Goal: Task Accomplishment & Management: Complete application form

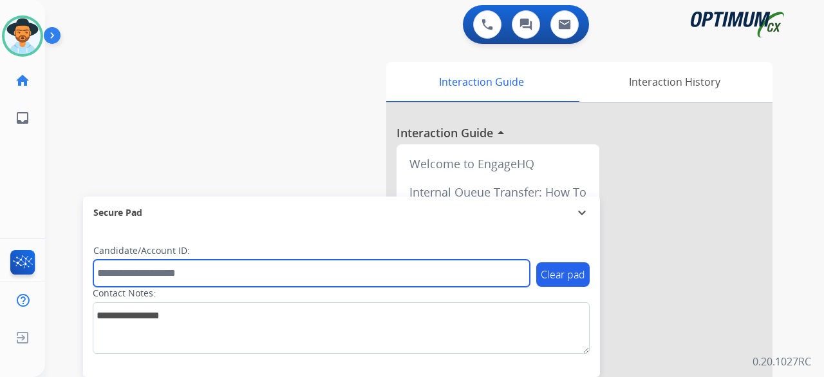
click at [169, 270] on input "text" at bounding box center [311, 272] width 436 height 27
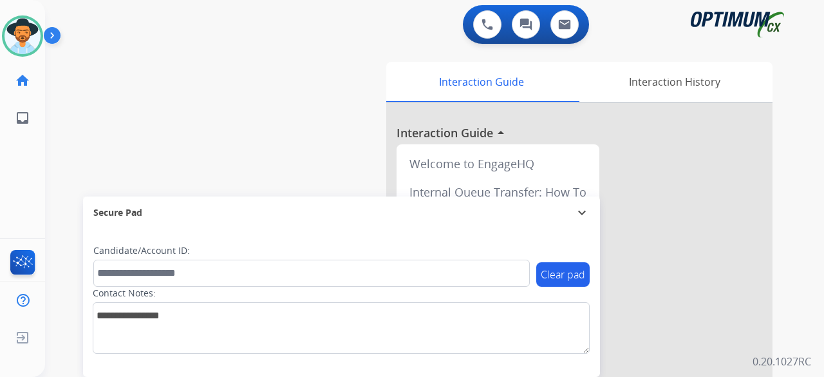
click at [145, 54] on div "swap_horiz Break voice bridge close_fullscreen Connect 3-Way Call merge_type Se…" at bounding box center [419, 314] width 748 height 537
click at [76, 74] on div "swap_horiz Break voice bridge close_fullscreen Connect 3-Way Call merge_type Se…" at bounding box center [419, 314] width 748 height 537
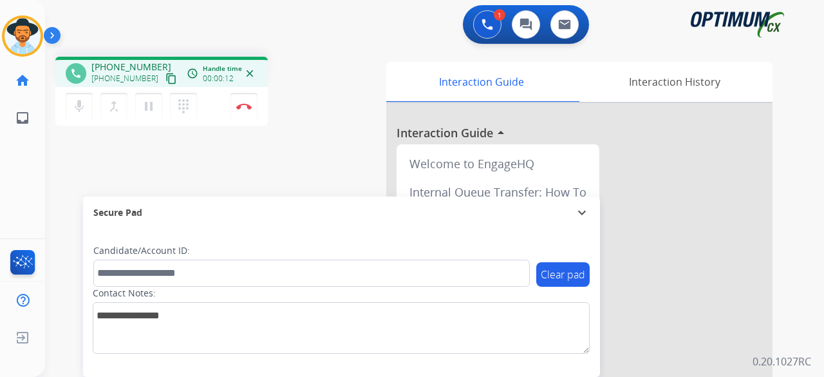
click at [165, 77] on mat-icon "content_copy" at bounding box center [171, 79] width 12 height 12
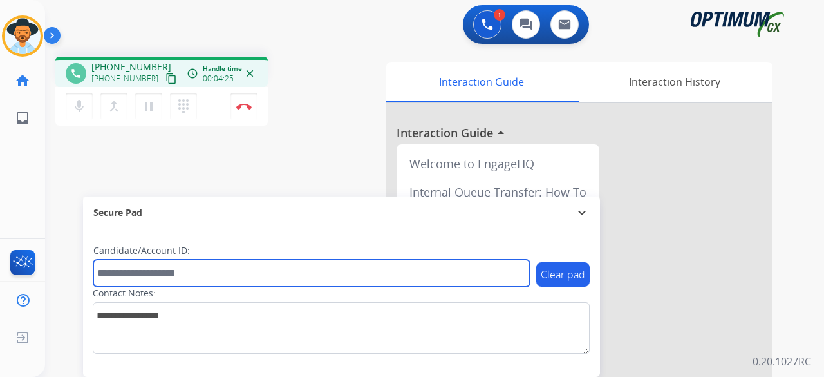
click at [164, 269] on input "text" at bounding box center [311, 272] width 436 height 27
paste input "*******"
type input "*******"
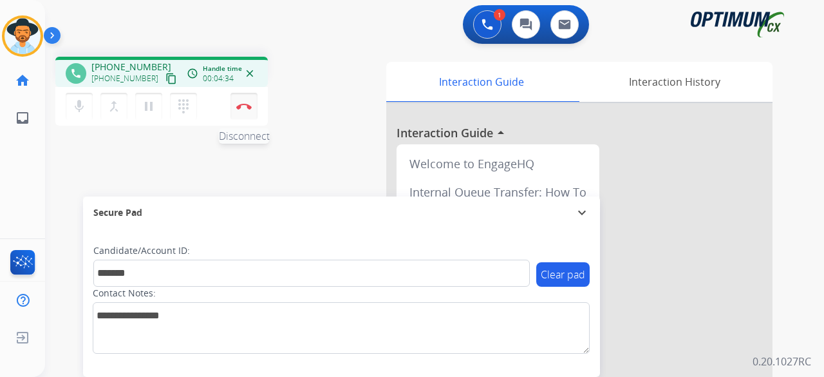
click at [245, 108] on img at bounding box center [243, 106] width 15 height 6
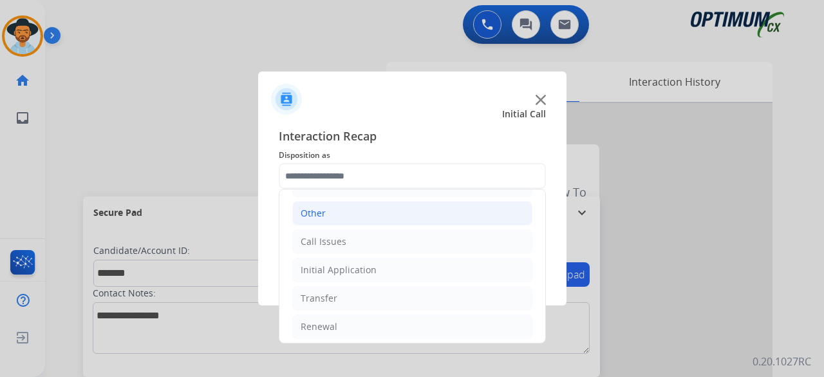
scroll to position [84, 0]
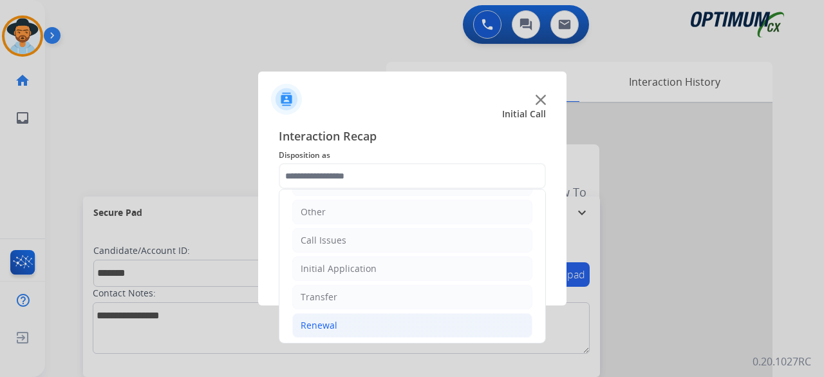
click at [343, 324] on li "Renewal" at bounding box center [412, 325] width 240 height 24
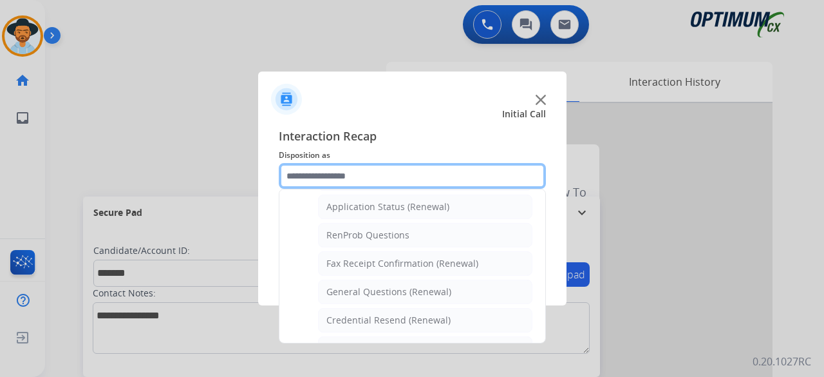
scroll to position [303, 0]
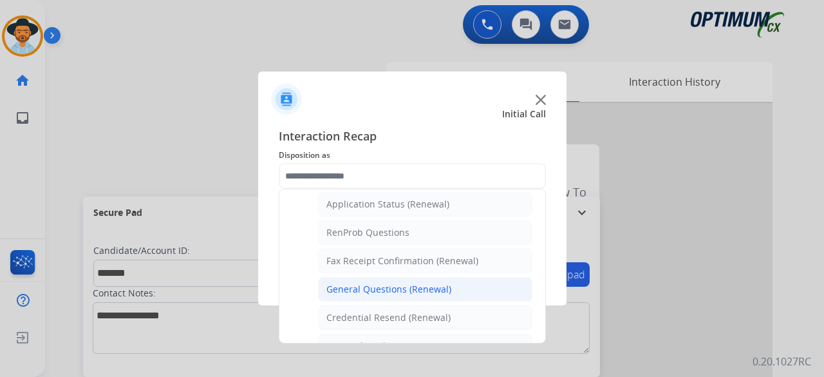
click at [392, 284] on div "General Questions (Renewal)" at bounding box center [388, 289] width 125 height 13
type input "**********"
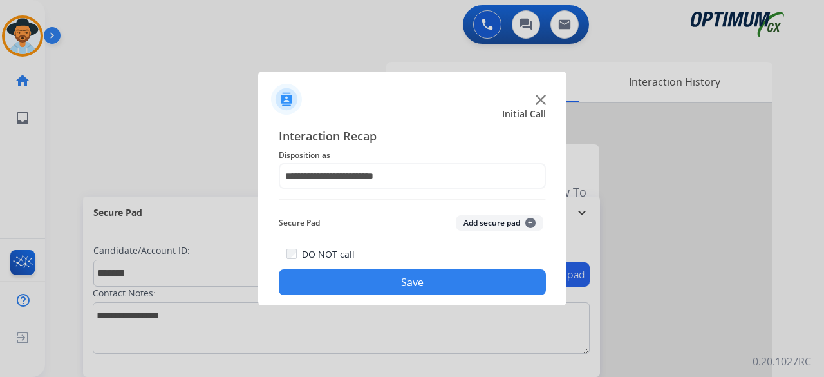
click at [505, 228] on button "Add secure pad +" at bounding box center [500, 222] width 88 height 15
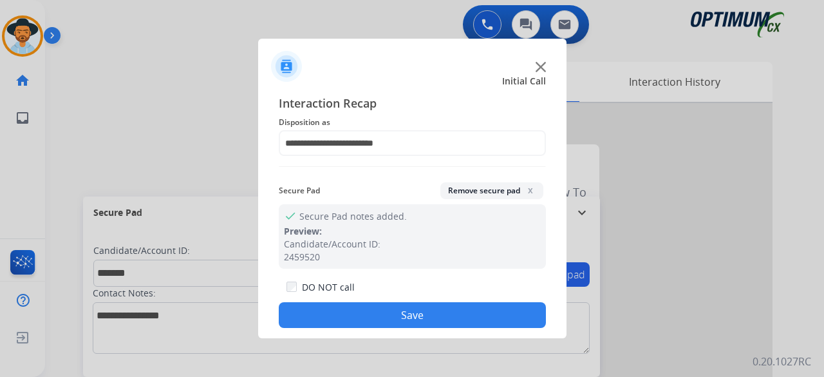
click at [414, 317] on button "Save" at bounding box center [412, 315] width 267 height 26
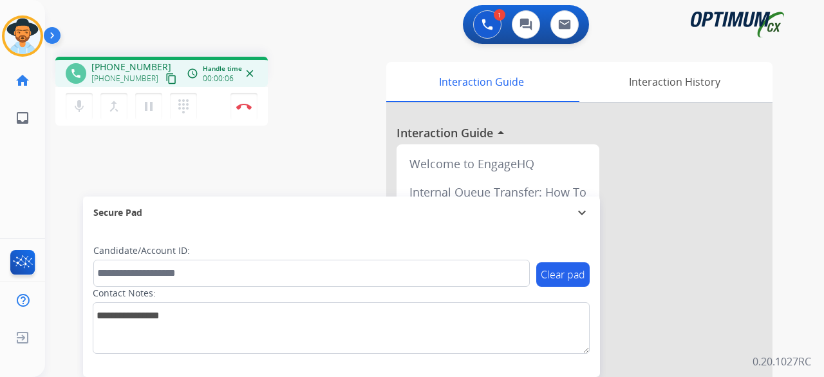
click at [165, 75] on mat-icon "content_copy" at bounding box center [171, 79] width 12 height 12
click at [250, 109] on button "Disconnect" at bounding box center [243, 106] width 27 height 27
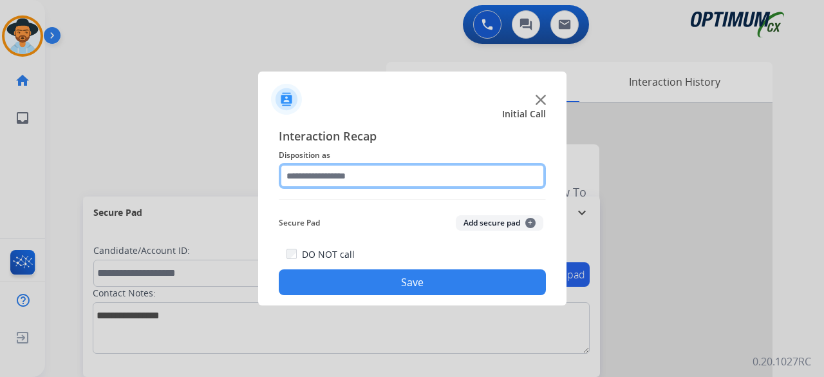
click at [326, 183] on input "text" at bounding box center [412, 176] width 267 height 26
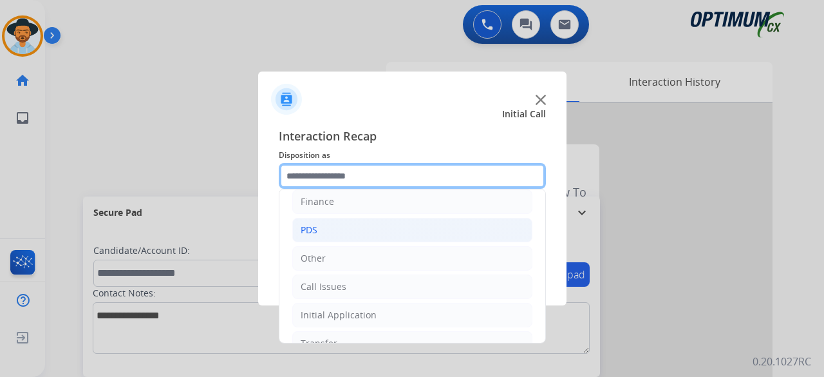
scroll to position [84, 0]
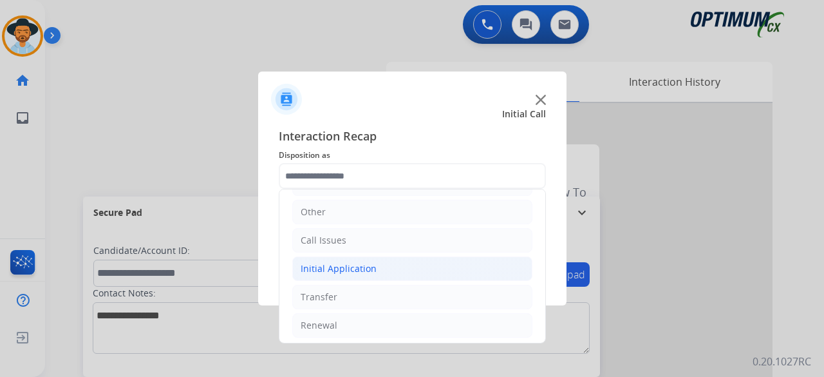
click at [382, 277] on li "Initial Application" at bounding box center [412, 268] width 240 height 24
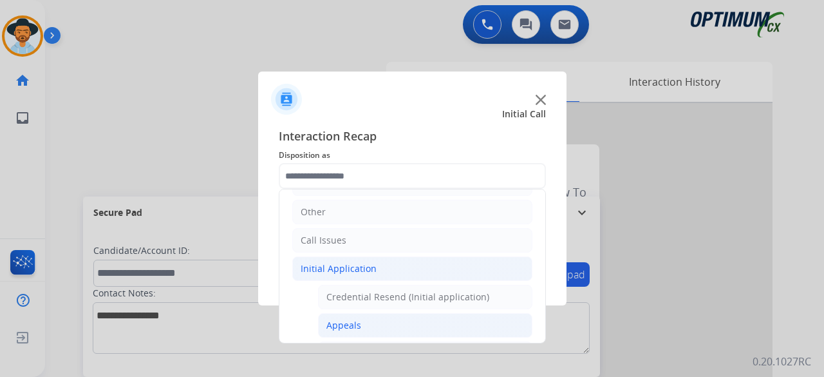
click at [344, 324] on div "Appeals" at bounding box center [343, 325] width 35 height 13
type input "*******"
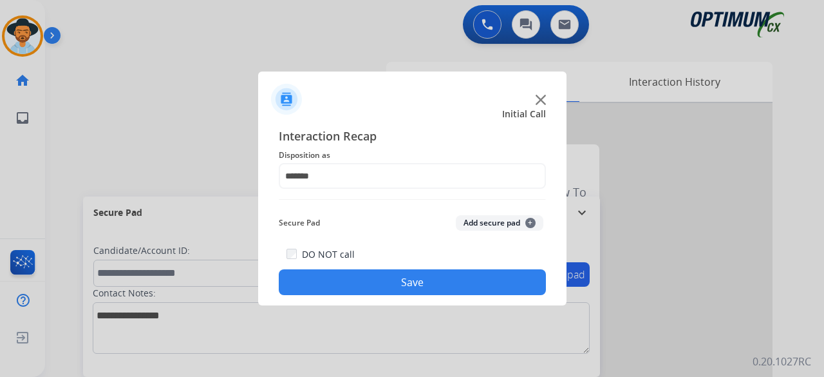
click at [487, 220] on button "Add secure pad +" at bounding box center [500, 222] width 88 height 15
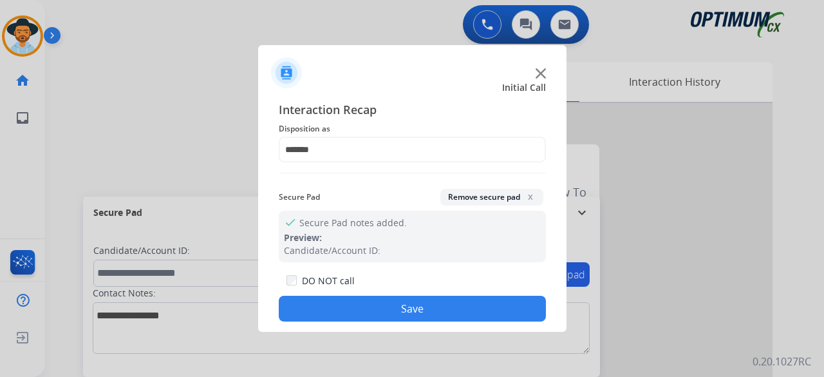
click at [386, 319] on button "Save" at bounding box center [412, 308] width 267 height 26
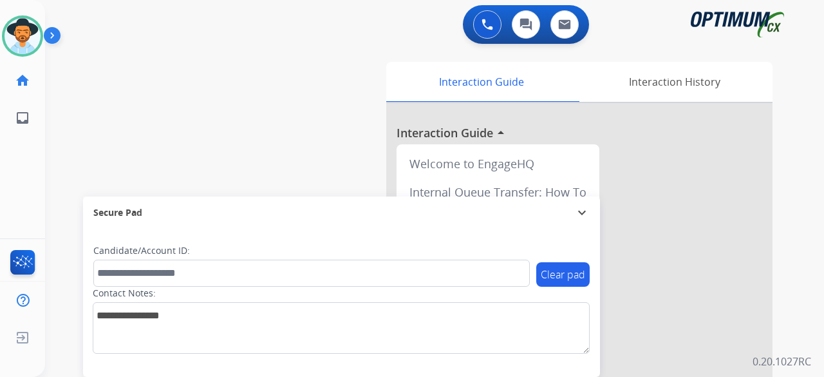
click at [174, 115] on div "swap_horiz Break voice bridge close_fullscreen Connect 3-Way Call merge_type Se…" at bounding box center [419, 314] width 748 height 537
click at [298, 186] on div "swap_horiz Break voice bridge close_fullscreen Connect 3-Way Call merge_type Se…" at bounding box center [419, 314] width 748 height 537
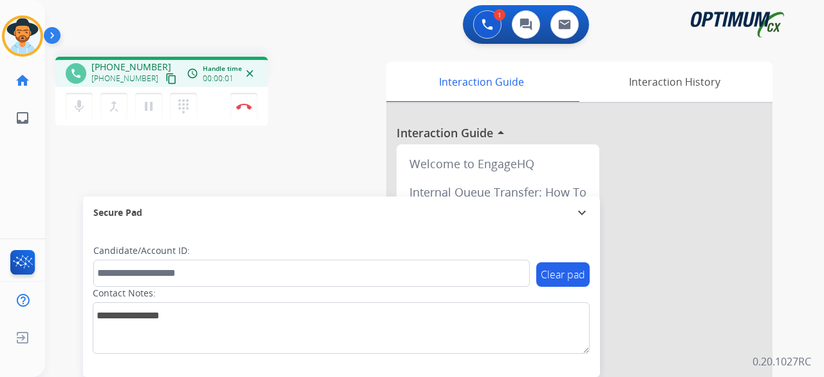
click at [165, 82] on mat-icon "content_copy" at bounding box center [171, 79] width 12 height 12
click at [247, 103] on img at bounding box center [243, 106] width 15 height 6
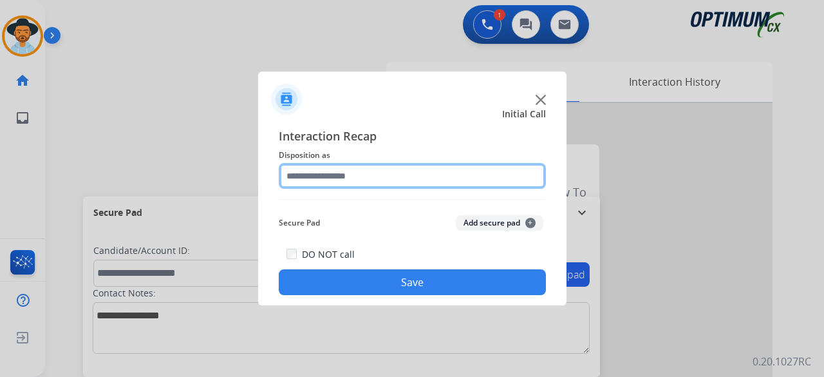
click at [407, 177] on input "text" at bounding box center [412, 176] width 267 height 26
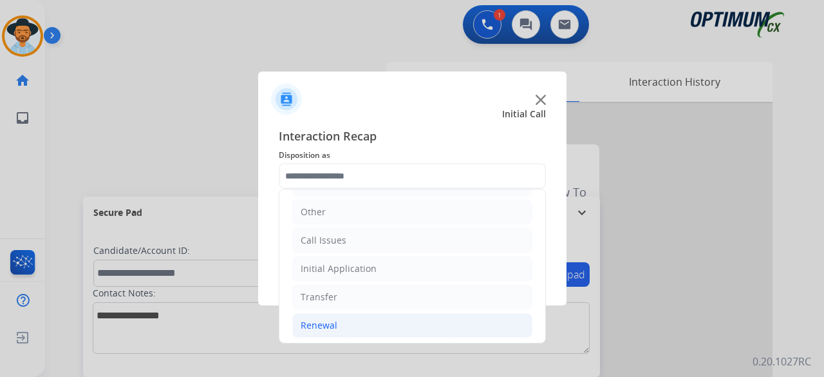
click at [331, 321] on div "Renewal" at bounding box center [319, 325] width 37 height 13
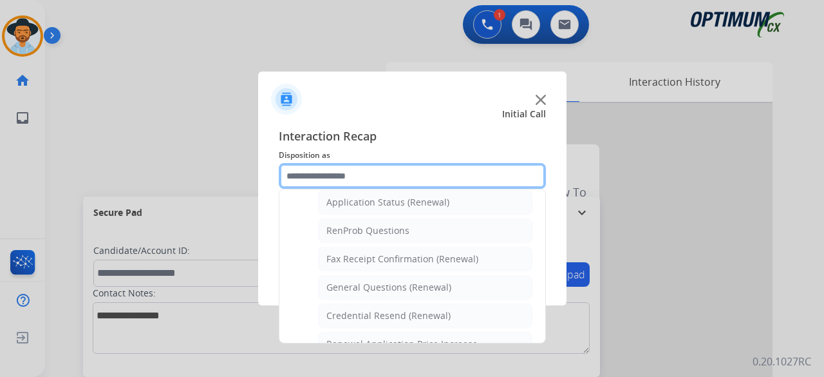
scroll to position [308, 0]
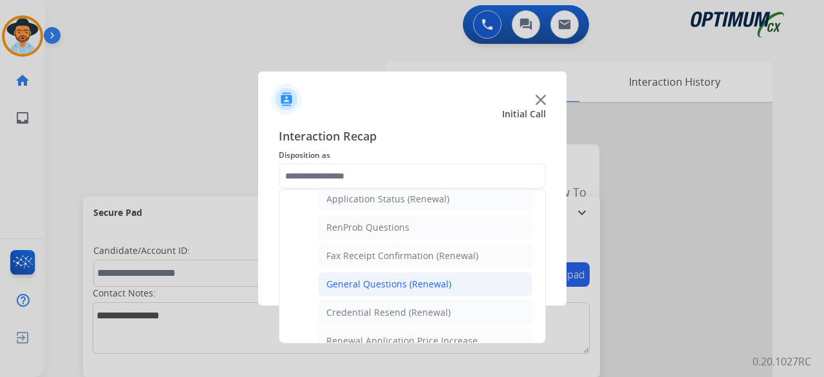
click at [381, 277] on div "General Questions (Renewal)" at bounding box center [388, 283] width 125 height 13
type input "**********"
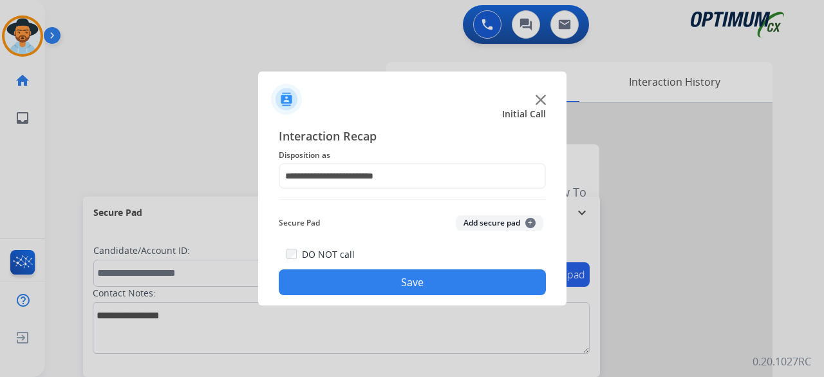
click at [493, 223] on button "Add secure pad +" at bounding box center [500, 222] width 88 height 15
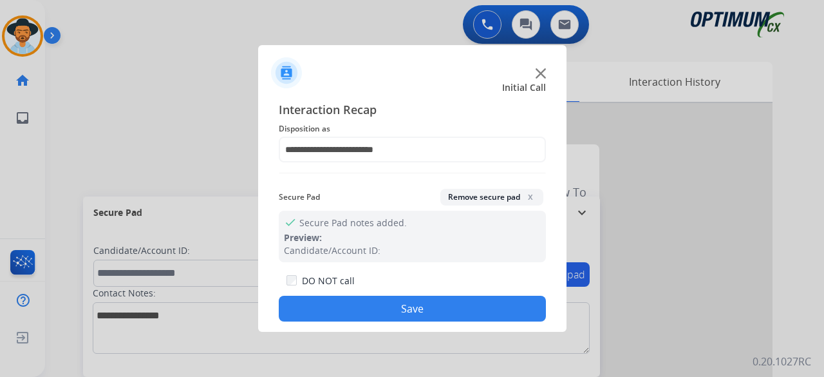
click at [404, 312] on button "Save" at bounding box center [412, 308] width 267 height 26
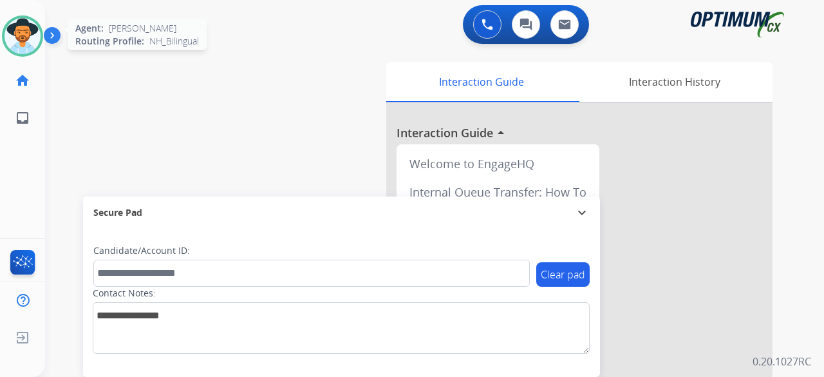
click at [9, 20] on div at bounding box center [22, 35] width 41 height 41
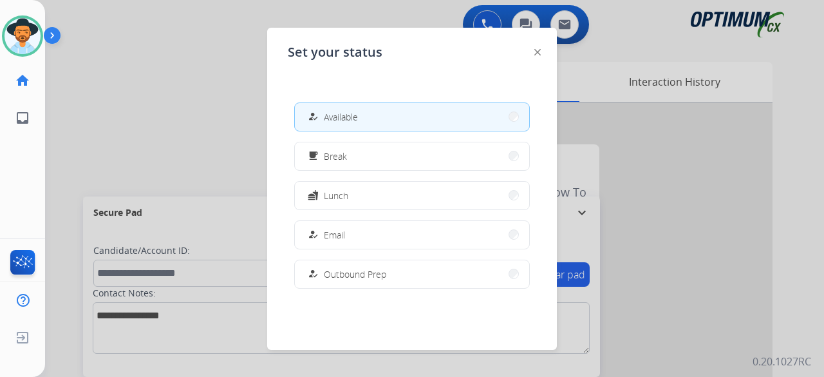
click at [169, 154] on div at bounding box center [412, 188] width 824 height 377
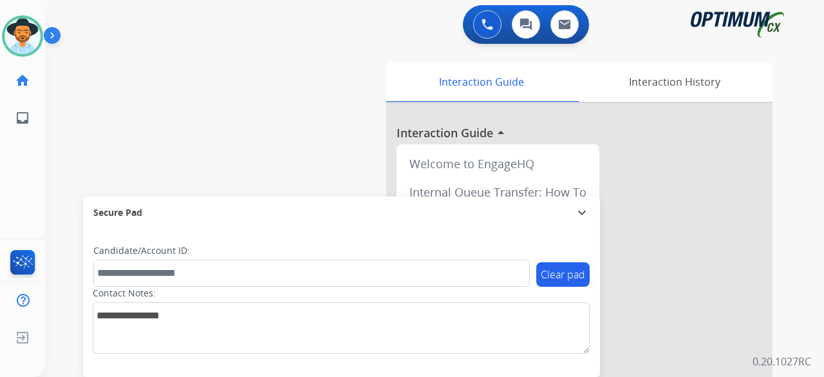
click at [79, 66] on div "swap_horiz Break voice bridge close_fullscreen Connect 3-Way Call merge_type Se…" at bounding box center [419, 314] width 748 height 537
